Goal: Task Accomplishment & Management: Manage account settings

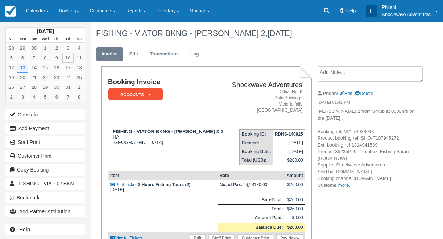
scroll to position [23, 0]
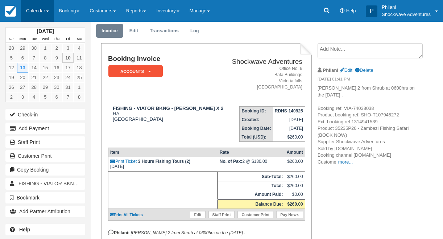
click at [41, 7] on link "Calendar" at bounding box center [37, 11] width 33 height 22
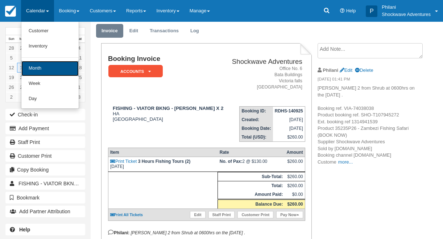
click at [57, 74] on link "Month" at bounding box center [49, 68] width 57 height 15
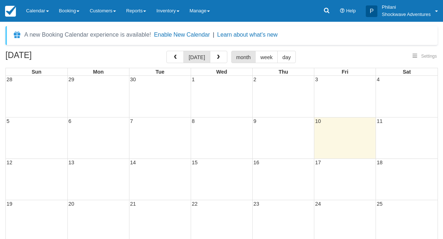
select select
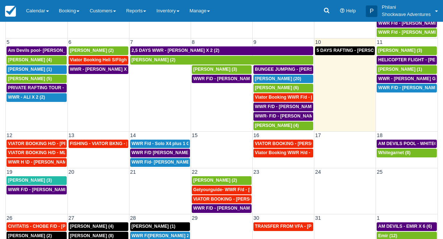
scroll to position [30, 0]
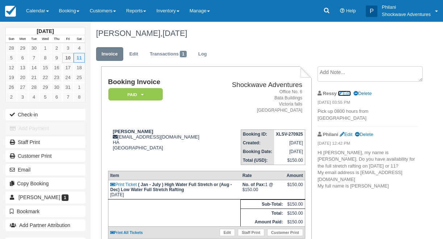
click at [346, 91] on link "Edit" at bounding box center [344, 93] width 13 height 5
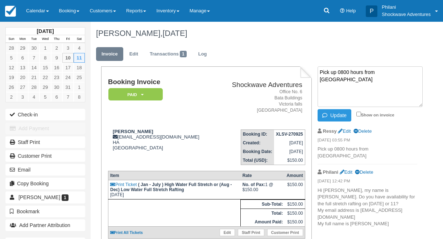
paste textarea "N1 clients requested for wetsuits"
type textarea "Pick up 0800 hours from [GEOGRAPHIC_DATA] N1 clients requested for wetsuits"
click at [359, 112] on input "Show on invoice" at bounding box center [358, 114] width 5 height 5
click at [360, 113] on input "Show on invoice" at bounding box center [358, 114] width 5 height 5
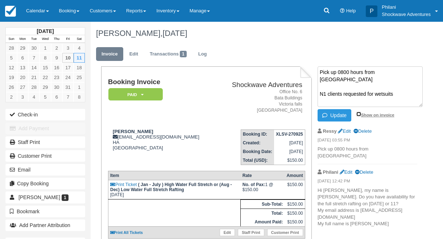
checkbox input "true"
click at [342, 123] on ul "Pick up 0800 hours from N1 Hotel N1 clients requested for wetsuits Update Show …" at bounding box center [367, 148] width 100 height 165
click at [341, 117] on button "Update" at bounding box center [334, 115] width 34 height 12
click at [280, 136] on strong "XLSV-270925" at bounding box center [289, 133] width 27 height 5
click at [341, 116] on button "Update" at bounding box center [334, 115] width 34 height 12
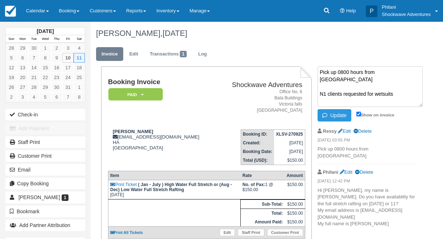
drag, startPoint x: 321, startPoint y: 71, endPoint x: 358, endPoint y: 79, distance: 37.5
click at [358, 79] on textarea "Pick up 0800 hours from N1 Hotel N1 clients requested for wetsuits" at bounding box center [369, 86] width 105 height 41
click at [355, 88] on textarea "Pick up 0800 hours from N1 Hotel N1 clients requested for wetsuits" at bounding box center [369, 86] width 105 height 41
drag, startPoint x: 320, startPoint y: 70, endPoint x: 408, endPoint y: 91, distance: 90.6
click at [408, 91] on textarea "Pick up 0800 hours from N1 Hotel N1 clients requested for wetsuits" at bounding box center [369, 86] width 105 height 41
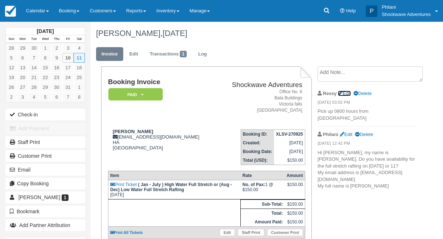
click at [345, 91] on link "Edit" at bounding box center [344, 93] width 13 height 5
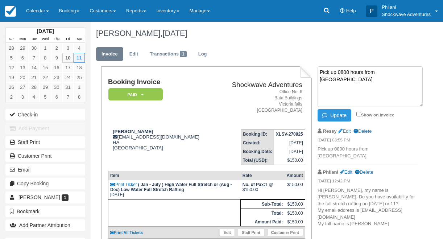
click at [322, 85] on textarea "Pick up 0800 hours from N1 Hotel" at bounding box center [369, 86] width 105 height 41
paste textarea "Pick up 0800 hours from N1 Hotel N1 clients requested for wetsuits"
click at [398, 72] on textarea "Pick up 0800 hours from N1 Hotel Pick up 0800 hours from N1 Hotel N1 clients re…" at bounding box center [369, 86] width 105 height 41
type textarea "Pick up 0800 hours from N1 Hotel N1 clients requested for wetsuits"
click at [359, 113] on input "Show on invoice" at bounding box center [358, 114] width 5 height 5
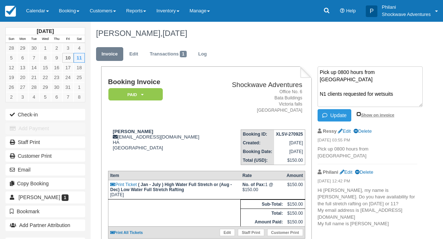
checkbox input "true"
click at [337, 113] on button "Update" at bounding box center [334, 115] width 34 height 12
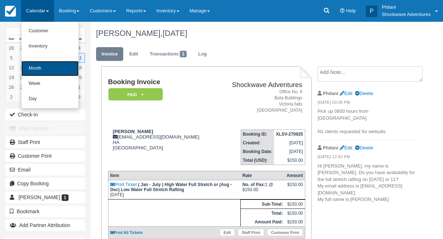
click at [46, 65] on link "Month" at bounding box center [49, 68] width 57 height 15
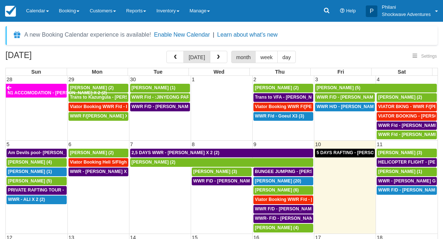
select select
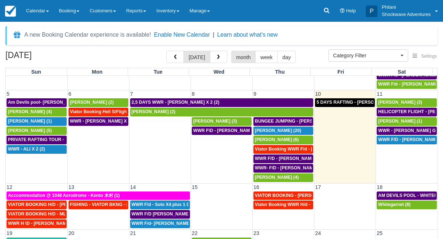
scroll to position [59, 0]
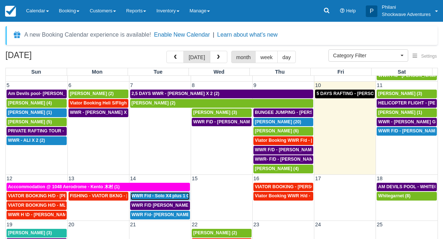
click at [169, 197] on span "WWR F/d - Solo X4 plus 1 Guide (4)" at bounding box center [168, 195] width 74 height 5
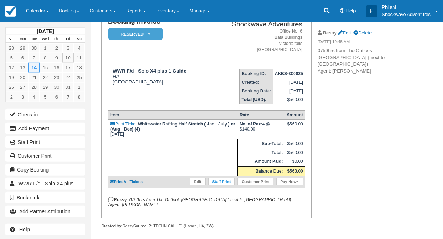
scroll to position [64, 0]
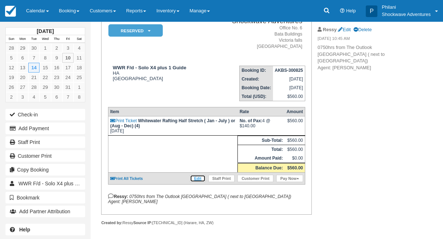
click at [199, 182] on link "Edit" at bounding box center [197, 178] width 15 height 7
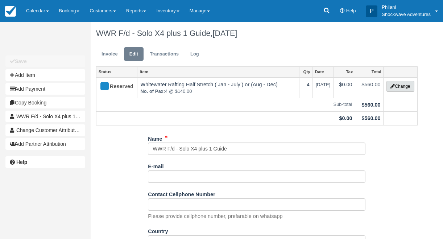
drag, startPoint x: 408, startPoint y: 87, endPoint x: 426, endPoint y: 107, distance: 26.9
click at [408, 87] on button "Change" at bounding box center [400, 86] width 28 height 11
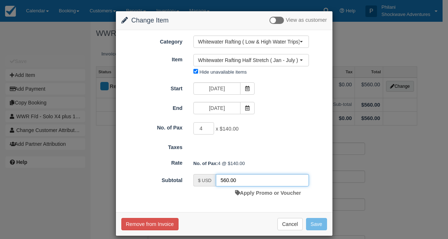
drag, startPoint x: 223, startPoint y: 181, endPoint x: 227, endPoint y: 183, distance: 4.4
click at [223, 181] on input "560.00" at bounding box center [262, 180] width 93 height 12
type input "400.00"
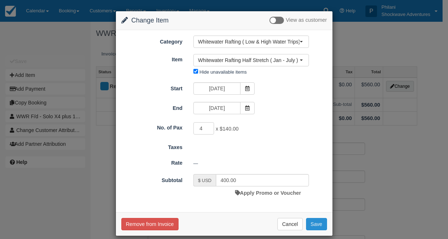
click at [316, 227] on button "Save" at bounding box center [316, 224] width 21 height 12
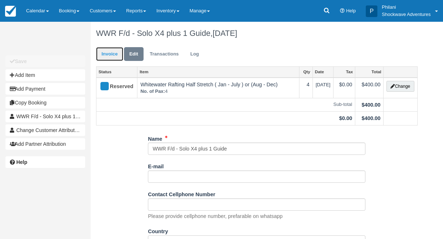
click at [111, 51] on link "Invoice" at bounding box center [109, 54] width 27 height 14
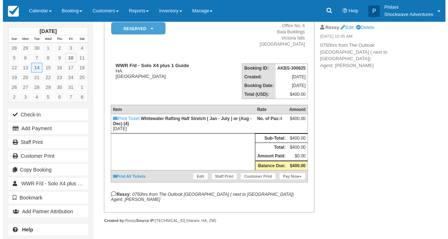
scroll to position [74, 0]
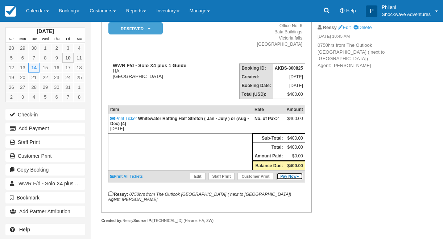
click at [299, 177] on link "Pay Now" at bounding box center [289, 175] width 26 height 7
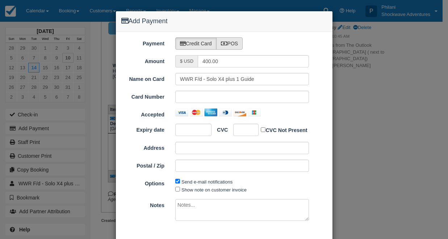
click at [234, 41] on label "POS" at bounding box center [229, 43] width 27 height 12
radio input "true"
type input "10/10/25"
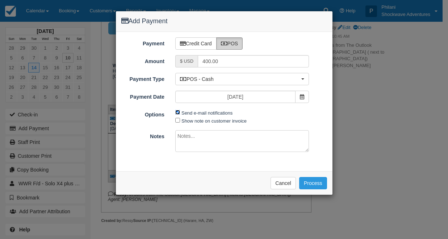
click at [179, 112] on input "Send e-mail notifications" at bounding box center [177, 112] width 5 height 5
checkbox input "false"
click at [240, 144] on textarea at bounding box center [242, 141] width 134 height 22
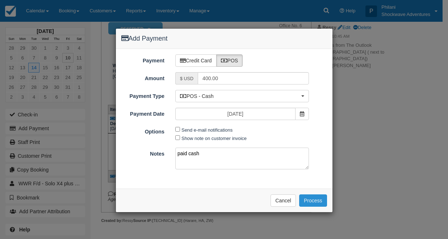
type textarea "paid cash"
click at [310, 197] on button "Process" at bounding box center [313, 200] width 28 height 12
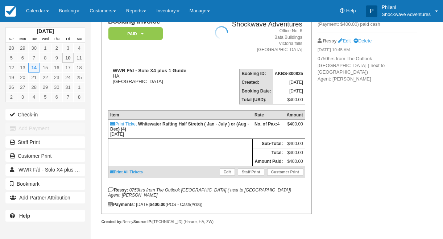
scroll to position [87, 0]
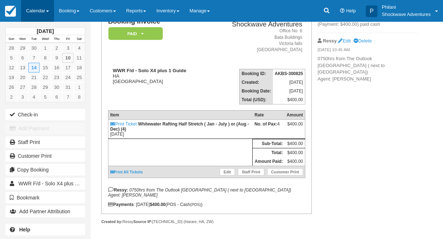
click at [45, 12] on link "Calendar" at bounding box center [37, 11] width 33 height 22
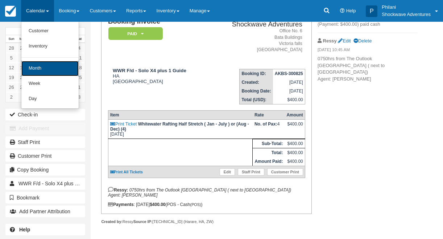
click at [46, 74] on link "Month" at bounding box center [49, 68] width 57 height 15
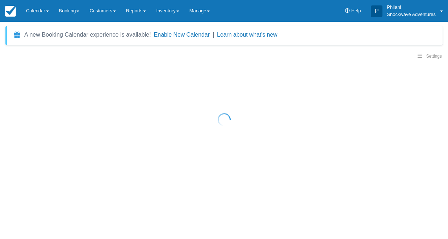
select select
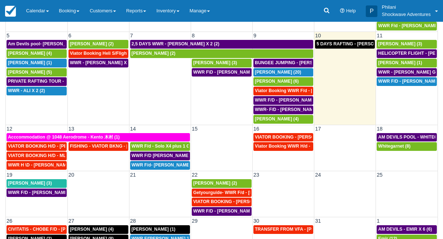
scroll to position [59, 0]
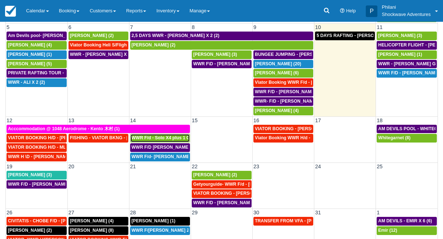
click at [162, 138] on span "WWR F/d - Solo X4 plus 1 Guide (4)" at bounding box center [168, 137] width 74 height 5
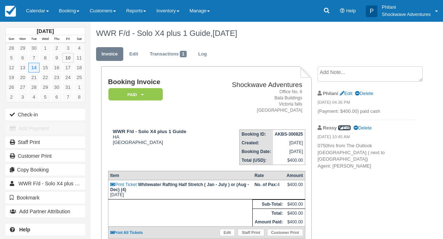
click at [343, 125] on link "Edit" at bounding box center [344, 127] width 13 height 5
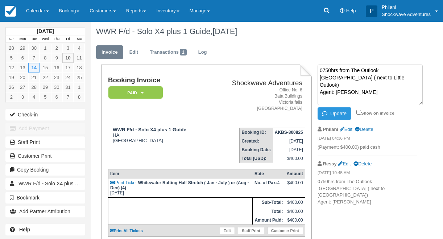
scroll to position [6, 0]
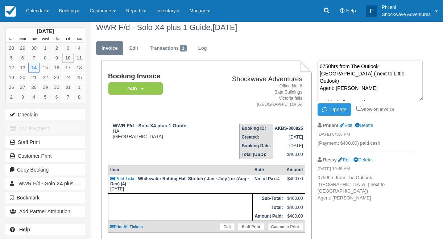
type textarea "0750hrs from The Outlook [GEOGRAPHIC_DATA] ( next to Little Outlook) Agent: [PE…"
click at [357, 108] on input "Show on invoice" at bounding box center [358, 108] width 5 height 5
checkbox input "true"
click at [341, 105] on button "Update" at bounding box center [334, 109] width 34 height 12
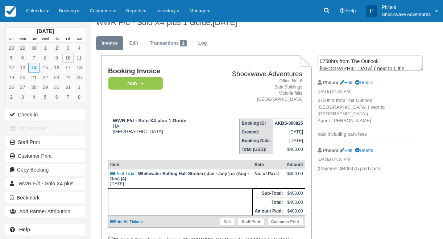
scroll to position [12, 0]
